Goal: Information Seeking & Learning: Learn about a topic

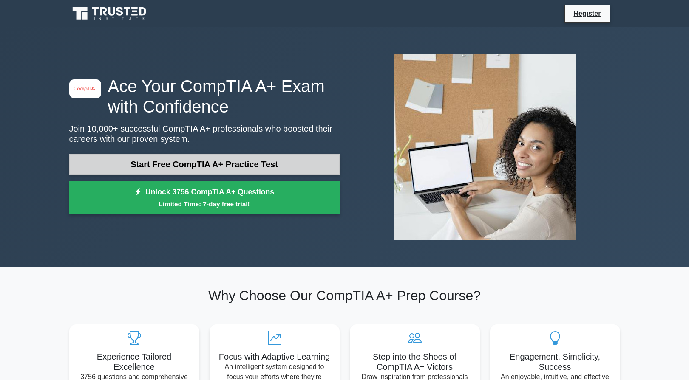
click at [218, 156] on link "Start Free CompTIA A+ Practice Test" at bounding box center [204, 164] width 270 height 20
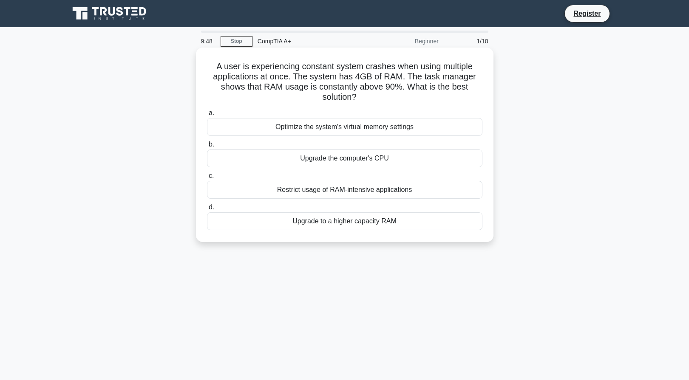
click at [342, 223] on div "Upgrade to a higher capacity RAM" at bounding box center [344, 221] width 275 height 18
click at [207, 210] on input "d. Upgrade to a higher capacity RAM" at bounding box center [207, 208] width 0 height 6
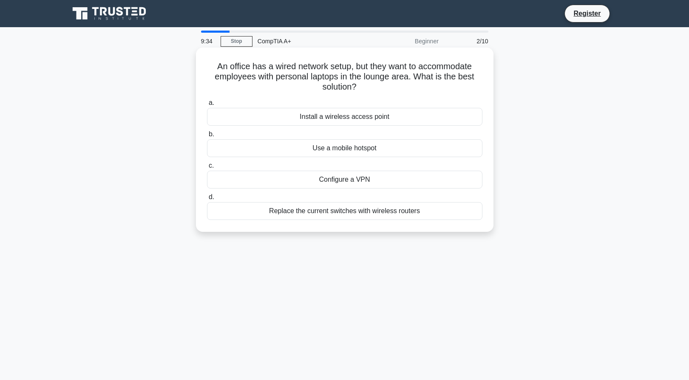
click at [335, 121] on div "Install a wireless access point" at bounding box center [344, 117] width 275 height 18
click at [207, 106] on input "a. Install a wireless access point" at bounding box center [207, 103] width 0 height 6
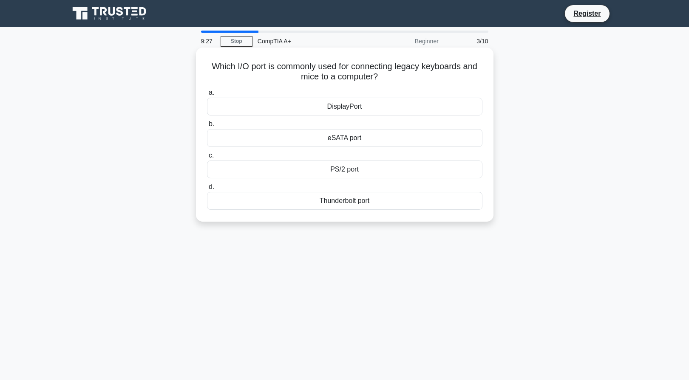
click at [343, 167] on div "PS/2 port" at bounding box center [344, 170] width 275 height 18
click at [207, 158] on input "c. PS/2 port" at bounding box center [207, 156] width 0 height 6
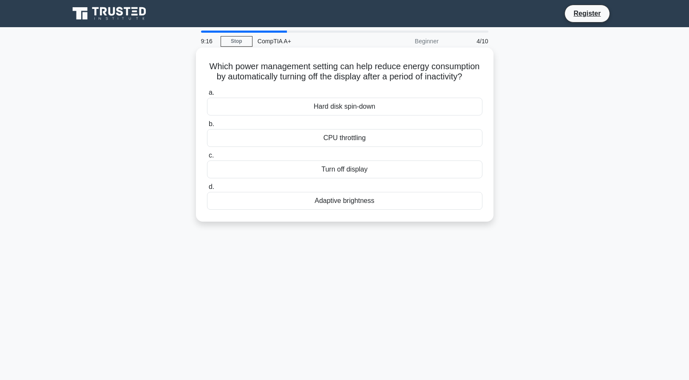
click at [328, 178] on div "Turn off display" at bounding box center [344, 170] width 275 height 18
click at [207, 158] on input "c. Turn off display" at bounding box center [207, 156] width 0 height 6
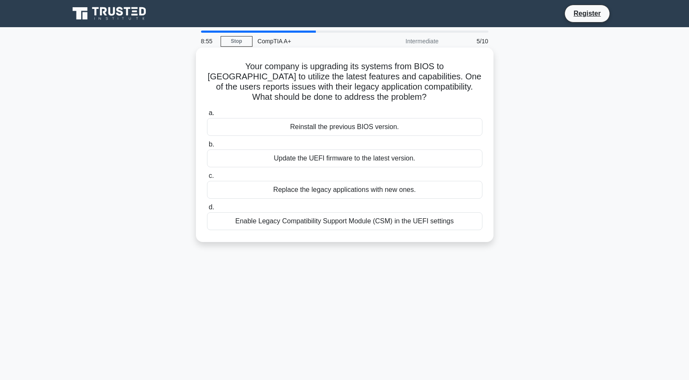
click at [345, 228] on div "Enable Legacy Compatibility Support Module (CSM) in the UEFI settings" at bounding box center [344, 221] width 275 height 18
click at [207, 210] on input "d. Enable Legacy Compatibility Support Module (CSM) in the UEFI settings" at bounding box center [207, 208] width 0 height 6
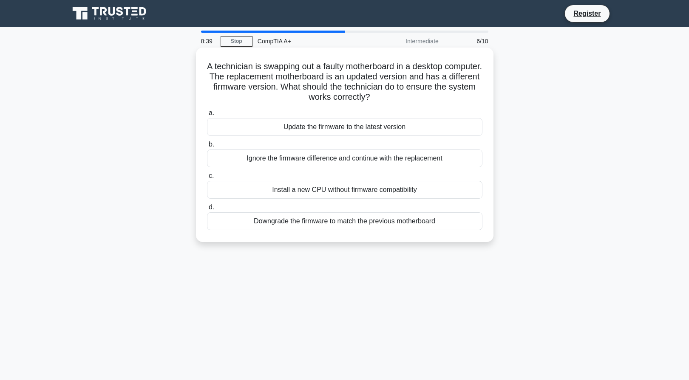
click at [330, 130] on div "Update the firmware to the latest version" at bounding box center [344, 127] width 275 height 18
click at [207, 116] on input "a. Update the firmware to the latest version" at bounding box center [207, 113] width 0 height 6
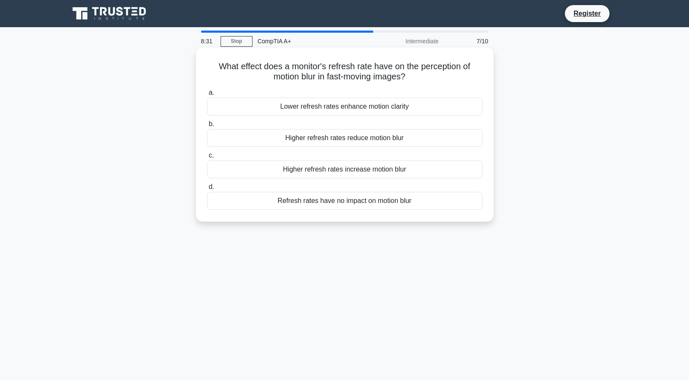
click at [462, 85] on div "What effect does a monitor's refresh rate have on the perception of motion blur…" at bounding box center [344, 134] width 291 height 167
click at [398, 140] on div "Higher refresh rates reduce motion blur" at bounding box center [344, 138] width 275 height 18
click at [207, 127] on input "b. Higher refresh rates reduce motion blur" at bounding box center [207, 124] width 0 height 6
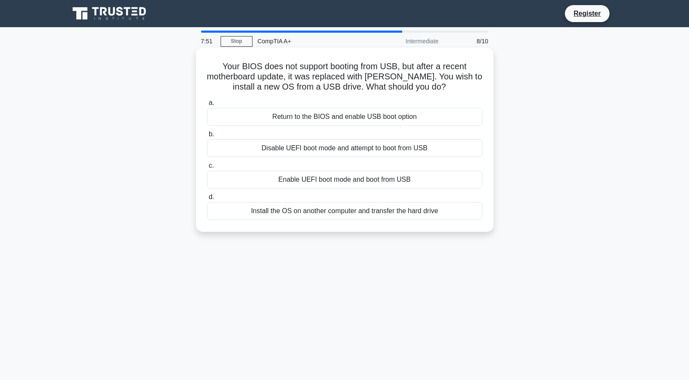
click at [382, 157] on div "Disable UEFI boot mode and attempt to boot from USB" at bounding box center [344, 148] width 275 height 18
click at [207, 137] on input "b. Disable UEFI boot mode and attempt to boot from USB" at bounding box center [207, 135] width 0 height 6
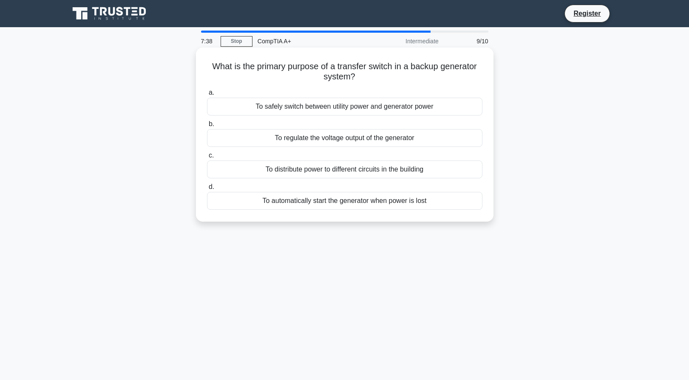
click at [376, 108] on div "To safely switch between utility power and generator power" at bounding box center [344, 107] width 275 height 18
click at [207, 96] on input "a. To safely switch between utility power and generator power" at bounding box center [207, 93] width 0 height 6
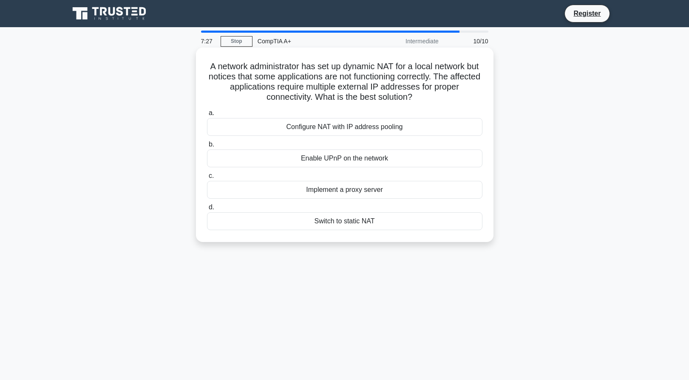
click at [367, 130] on div "Configure NAT with IP address pooling" at bounding box center [344, 127] width 275 height 18
click at [395, 127] on div "Configure NAT with IP address pooling" at bounding box center [344, 127] width 275 height 18
click at [207, 116] on input "a. Configure NAT with IP address pooling" at bounding box center [207, 113] width 0 height 6
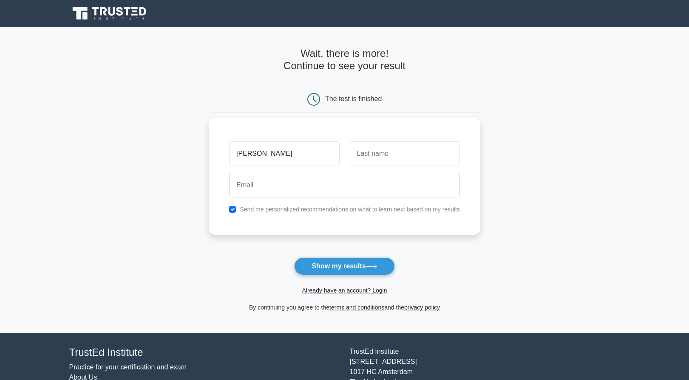
type input "[PERSON_NAME]"
click at [388, 159] on input "text" at bounding box center [405, 153] width 110 height 25
type input "[PERSON_NAME]"
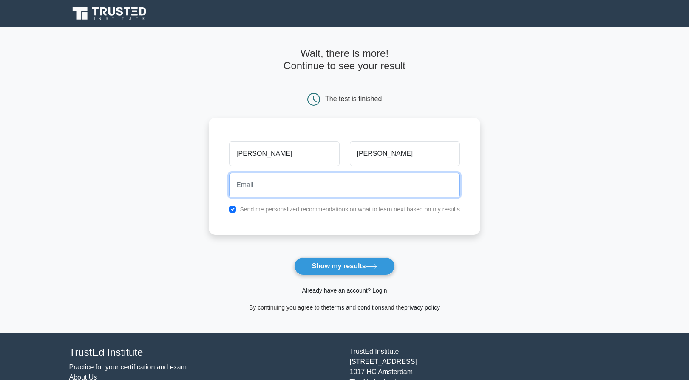
click at [387, 186] on input "email" at bounding box center [344, 185] width 231 height 25
type input "[PERSON_NAME][EMAIL_ADDRESS][PERSON_NAME][PERSON_NAME][DOMAIN_NAME]"
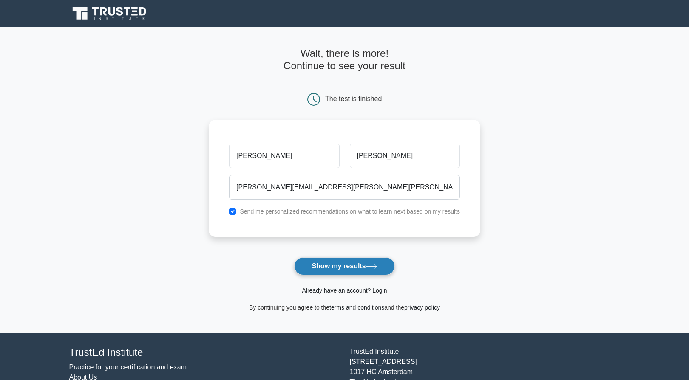
click at [344, 262] on button "Show my results" at bounding box center [344, 266] width 100 height 18
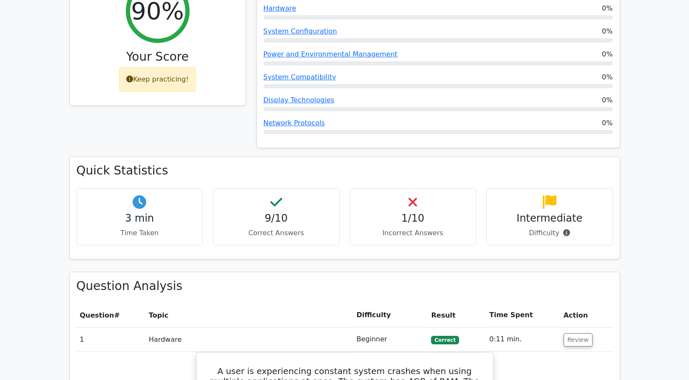
scroll to position [382, 0]
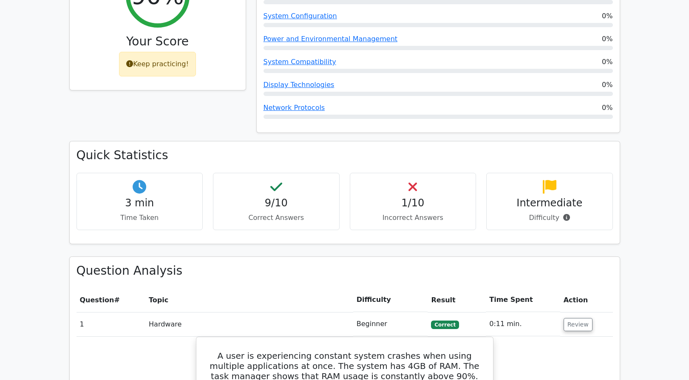
click at [423, 173] on div "1/10 Incorrect Answers" at bounding box center [413, 201] width 127 height 57
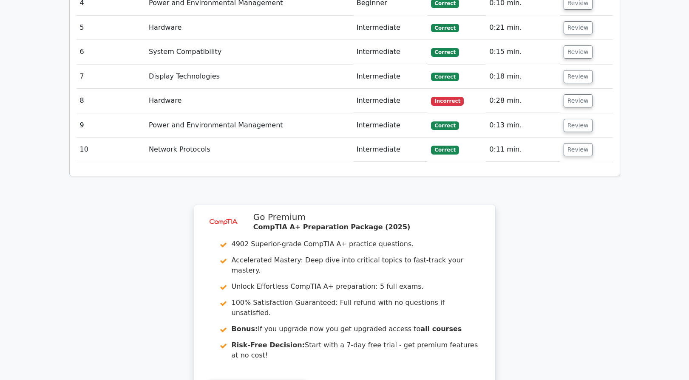
scroll to position [962, 0]
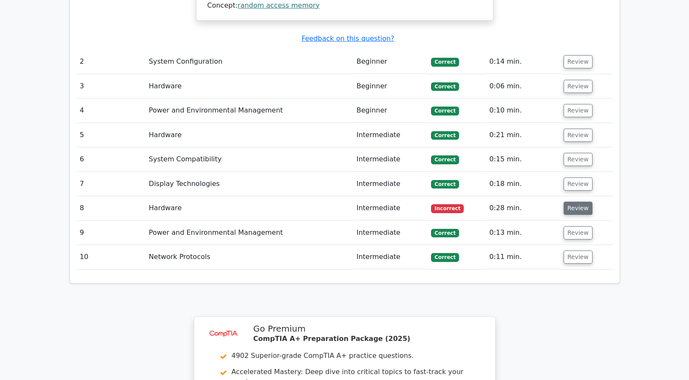
click at [576, 202] on button "Review" at bounding box center [577, 208] width 29 height 13
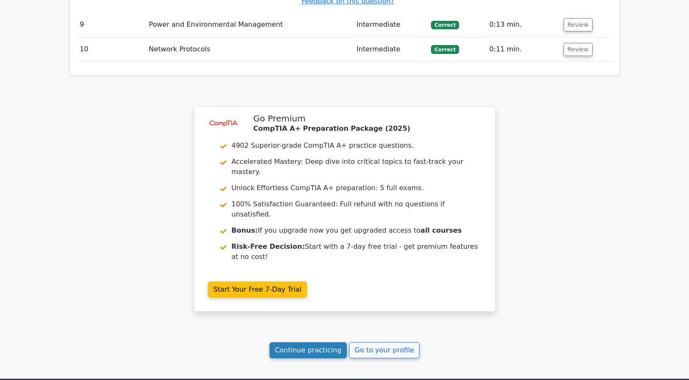
scroll to position [1512, 0]
